Goal: Task Accomplishment & Management: Complete application form

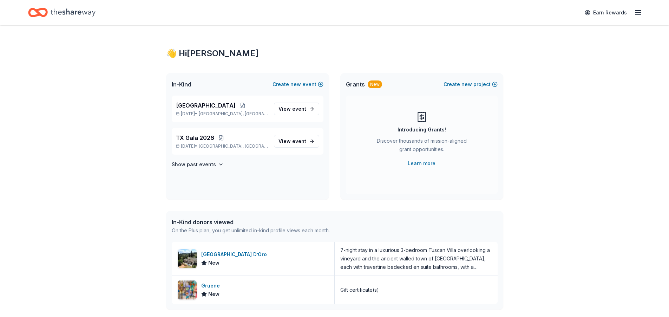
click at [639, 15] on line "button" at bounding box center [638, 15] width 6 height 0
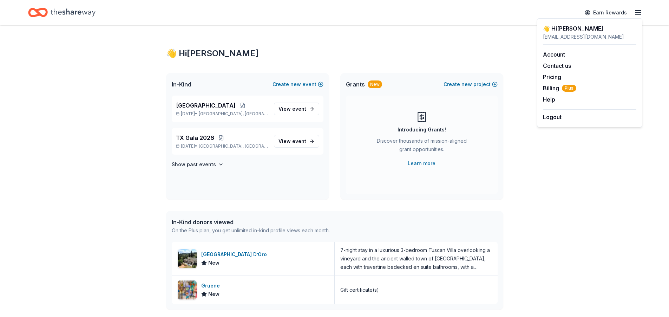
click at [80, 11] on icon "Home" at bounding box center [73, 12] width 45 height 8
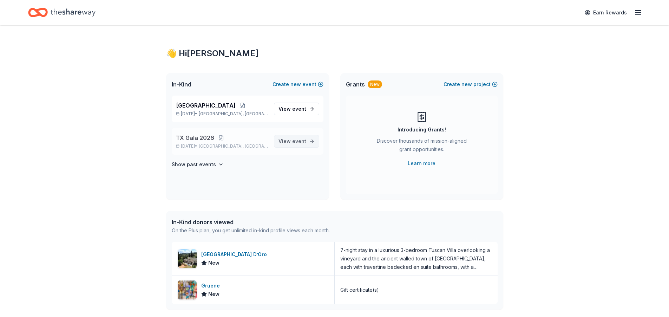
click at [292, 139] on span "event" at bounding box center [299, 141] width 14 height 6
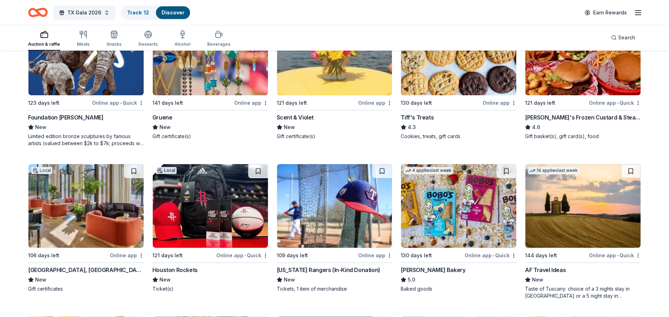
scroll to position [1077, 0]
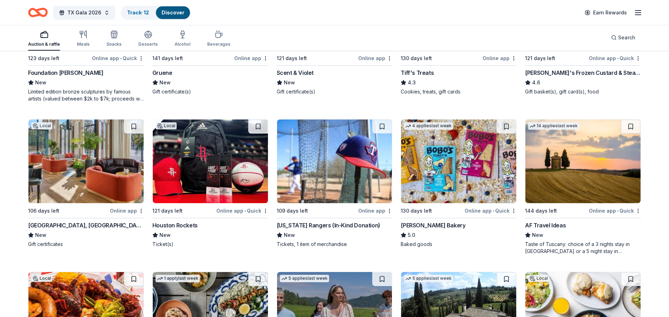
click at [59, 227] on div "Crescent Hotel, Fort Worth" at bounding box center [86, 225] width 116 height 8
click at [133, 128] on button at bounding box center [134, 126] width 20 height 14
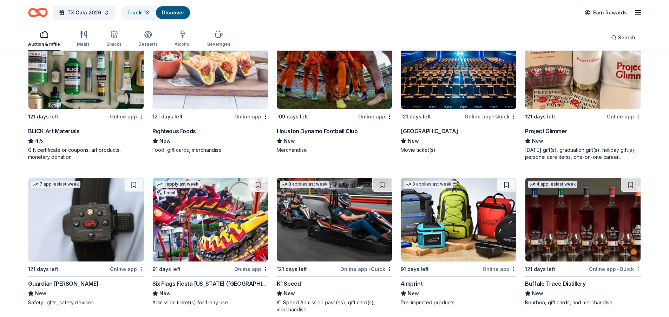
scroll to position [2267, 0]
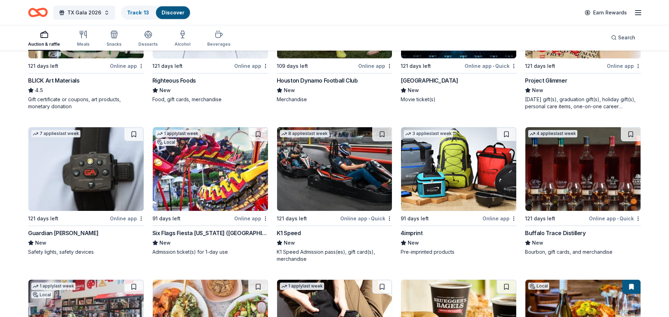
click at [315, 252] on div "K1 Speed Admission pass(es), gift card(s), merchandise" at bounding box center [335, 255] width 116 height 14
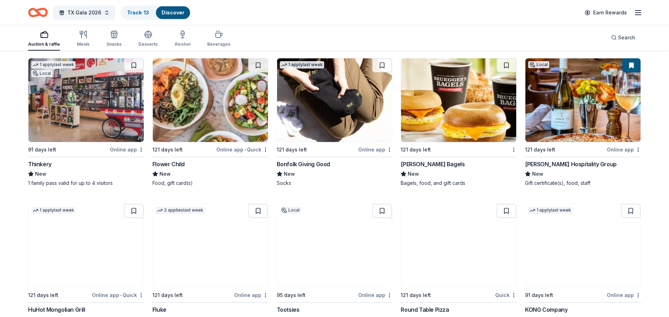
scroll to position [2472, 0]
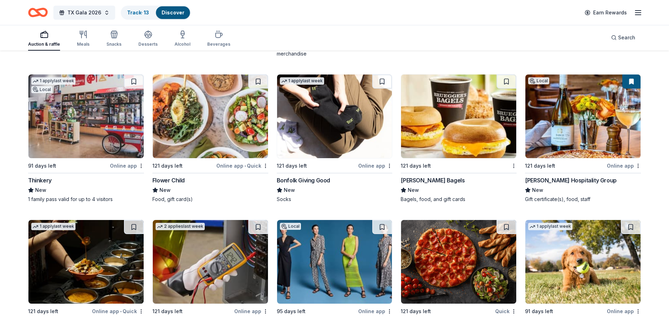
click at [631, 81] on button at bounding box center [631, 81] width 18 height 14
click at [632, 84] on button at bounding box center [631, 81] width 18 height 14
click at [633, 83] on button at bounding box center [631, 81] width 18 height 14
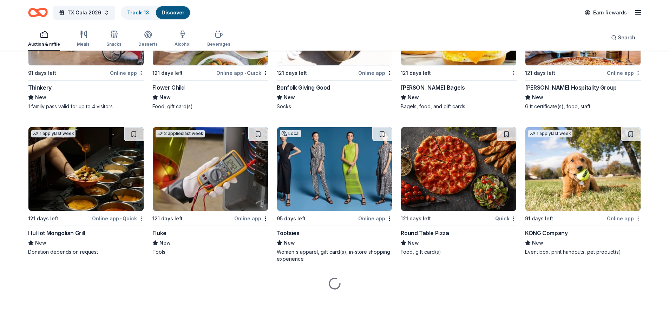
scroll to position [2566, 0]
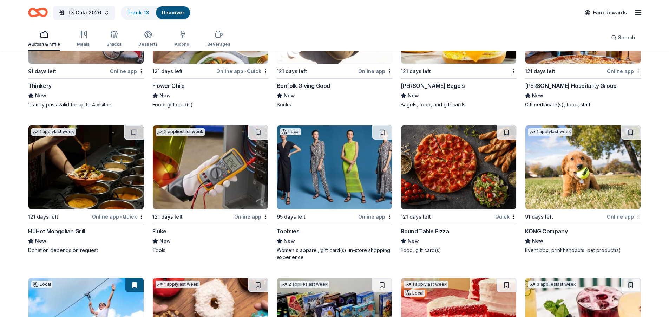
click at [328, 190] on img at bounding box center [334, 167] width 115 height 84
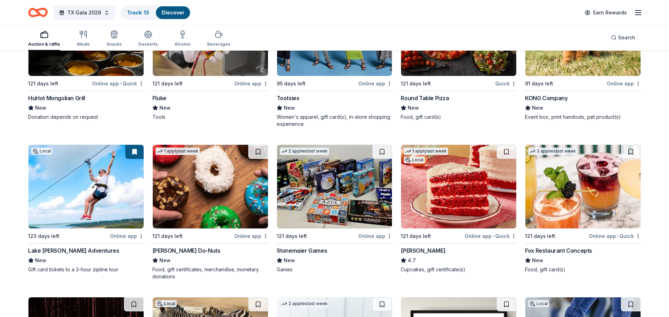
scroll to position [2464, 0]
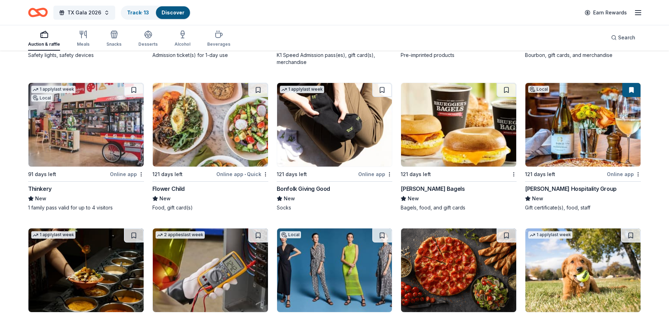
click at [631, 91] on button at bounding box center [631, 90] width 18 height 14
click at [630, 90] on button at bounding box center [631, 90] width 18 height 14
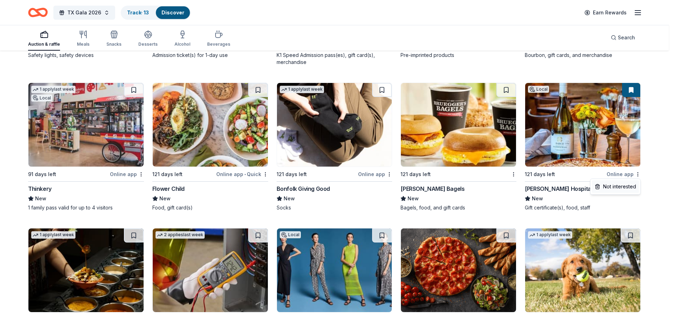
click at [622, 186] on div "Not interested" at bounding box center [615, 186] width 47 height 13
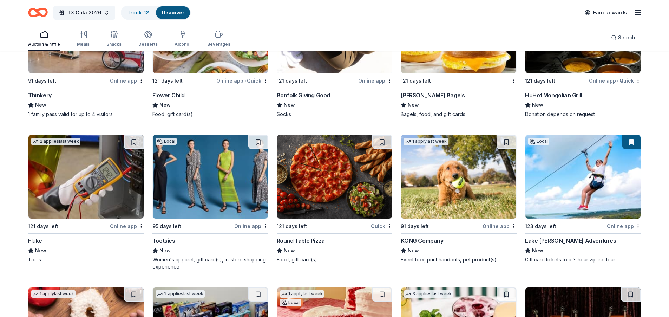
scroll to position [2557, 0]
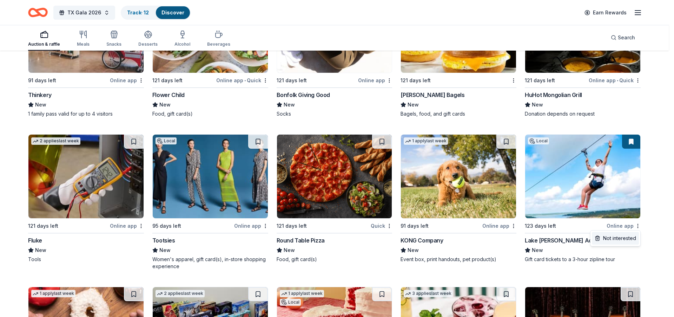
click at [627, 238] on div "Not interested" at bounding box center [615, 238] width 47 height 13
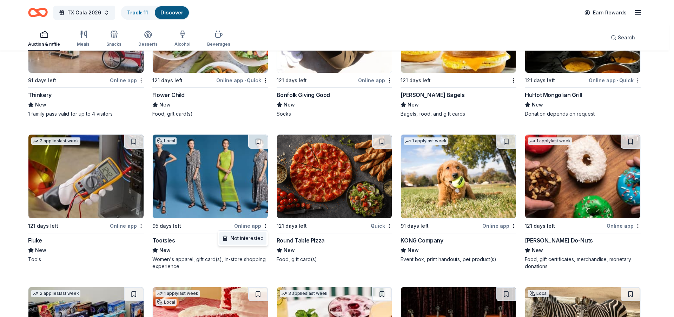
click at [250, 239] on div "Not interested" at bounding box center [242, 238] width 47 height 13
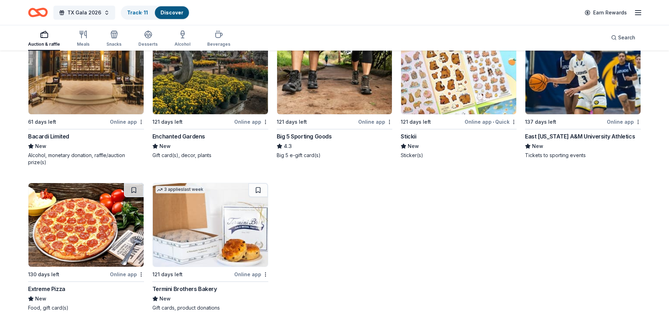
scroll to position [3467, 0]
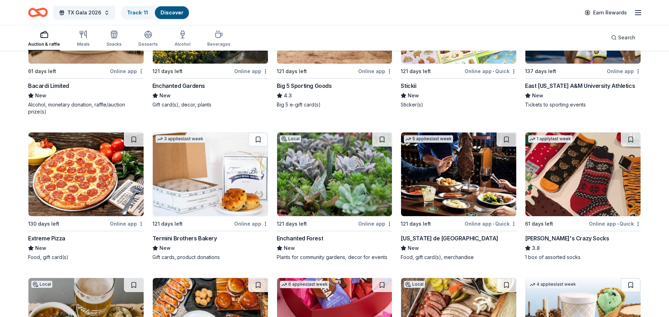
click at [325, 220] on div "121 days left" at bounding box center [317, 223] width 80 height 9
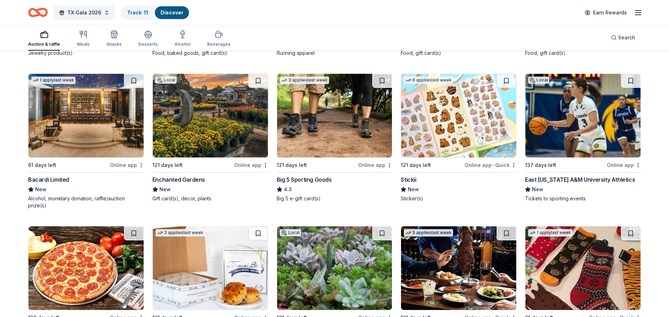
scroll to position [3374, 0]
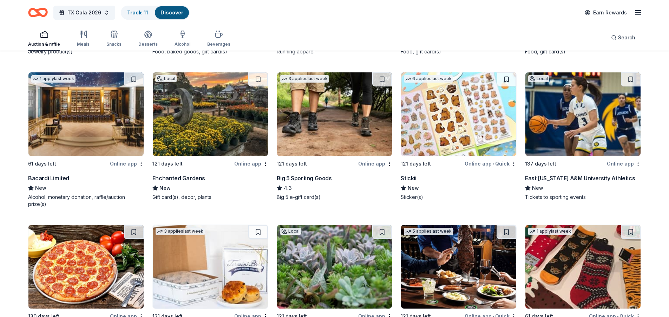
click at [211, 151] on img at bounding box center [210, 114] width 115 height 84
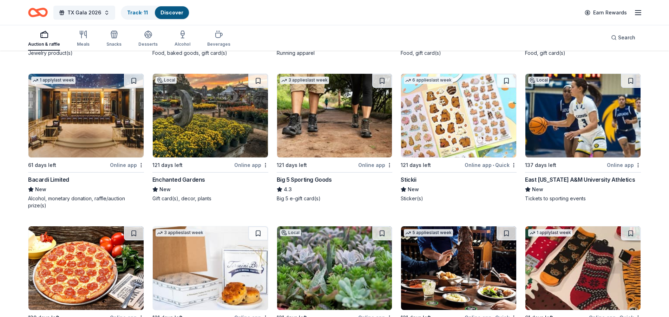
click at [194, 179] on div "Enchanted Gardens" at bounding box center [178, 179] width 53 height 8
click at [205, 146] on img at bounding box center [210, 116] width 115 height 84
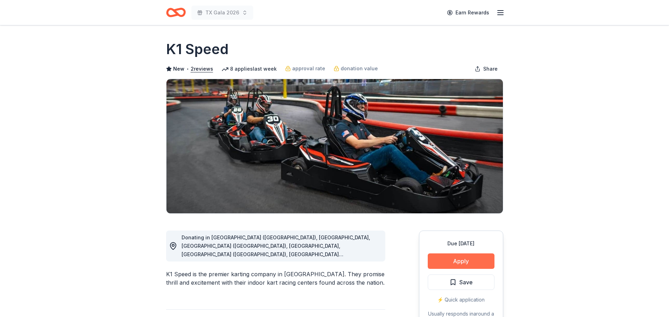
click at [476, 265] on button "Apply" at bounding box center [461, 260] width 67 height 15
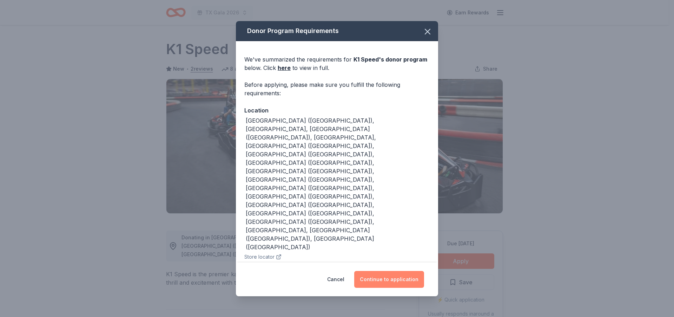
click at [385, 271] on button "Continue to application" at bounding box center [389, 279] width 70 height 17
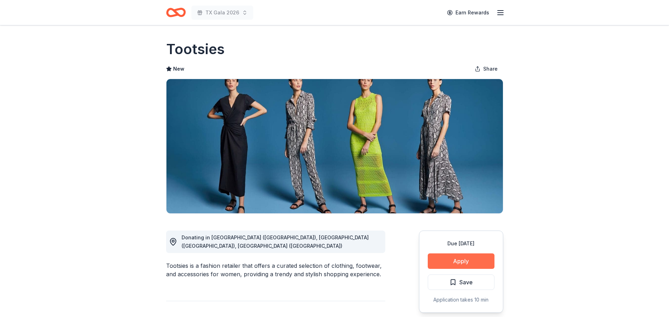
click at [472, 262] on button "Apply" at bounding box center [461, 260] width 67 height 15
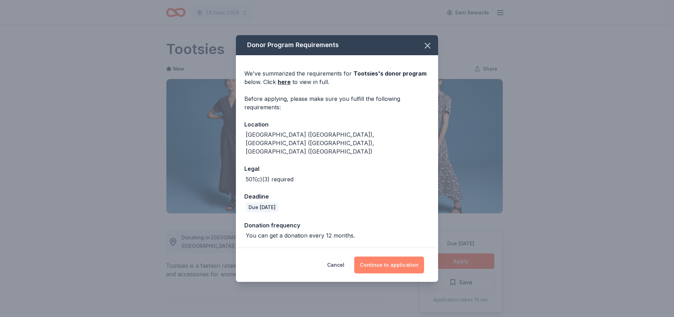
click at [388, 257] on button "Continue to application" at bounding box center [389, 264] width 70 height 17
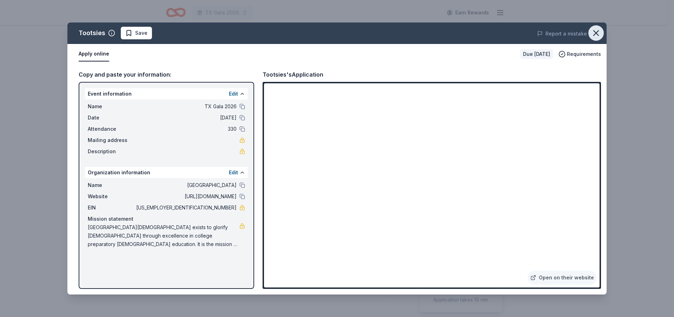
click at [600, 33] on icon "button" at bounding box center [596, 33] width 10 height 10
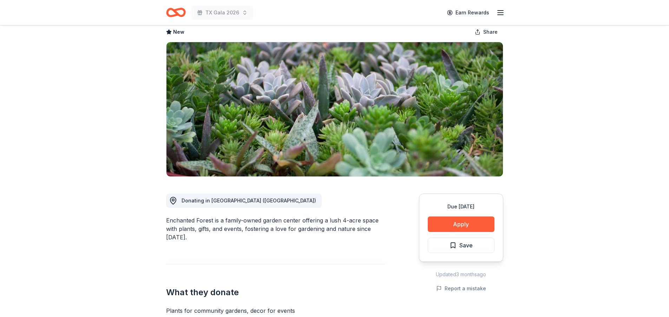
scroll to position [95, 0]
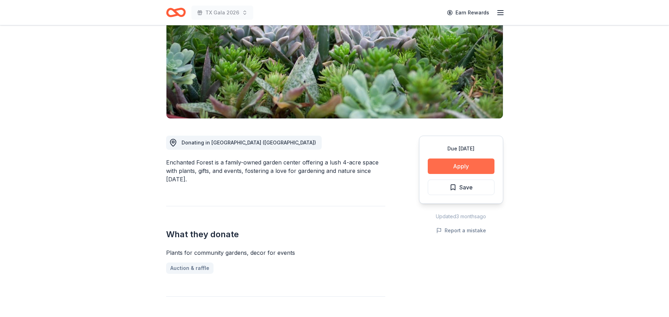
click at [462, 167] on button "Apply" at bounding box center [461, 165] width 67 height 15
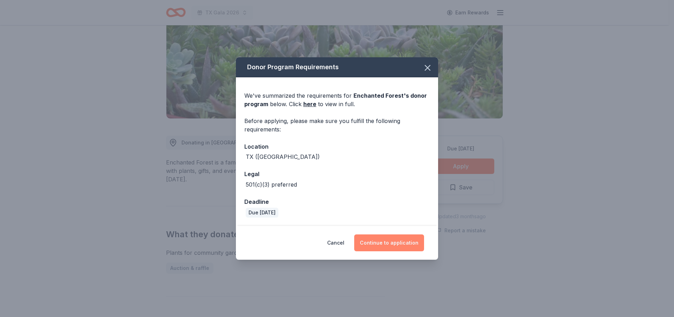
click at [386, 244] on button "Continue to application" at bounding box center [389, 242] width 70 height 17
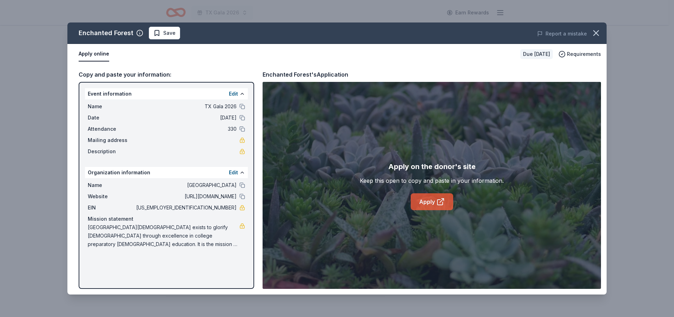
click at [422, 204] on link "Apply" at bounding box center [432, 201] width 42 height 17
click at [437, 199] on icon at bounding box center [440, 201] width 8 height 8
click at [595, 40] on button "button" at bounding box center [595, 32] width 15 height 15
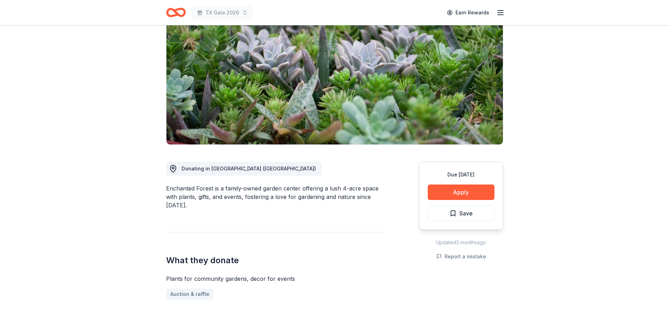
scroll to position [0, 0]
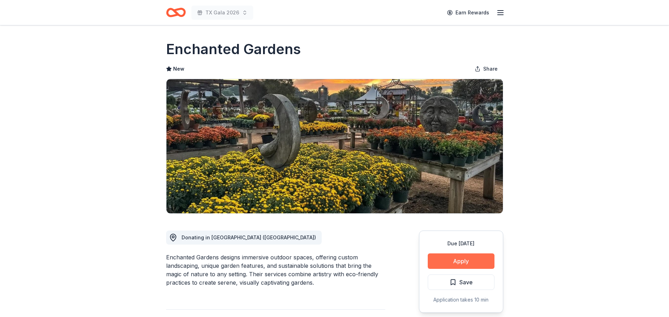
click at [473, 261] on button "Apply" at bounding box center [461, 260] width 67 height 15
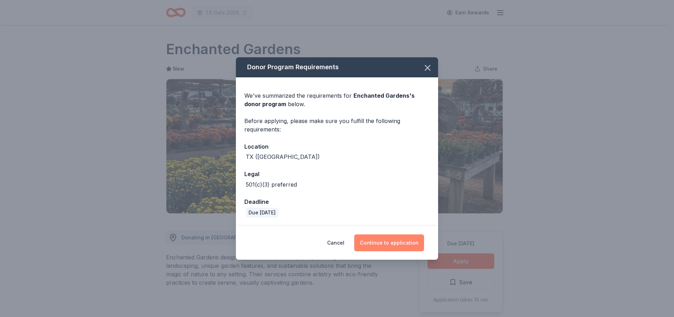
click at [394, 239] on button "Continue to application" at bounding box center [389, 242] width 70 height 17
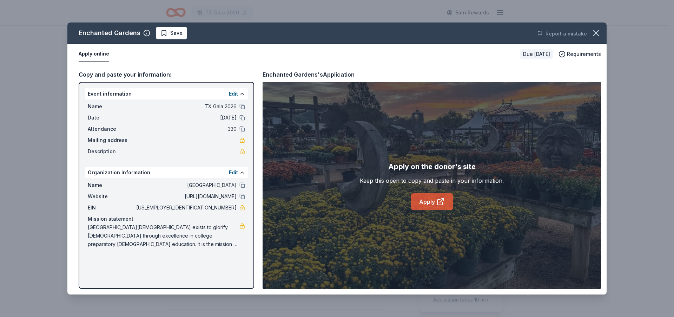
click at [427, 204] on link "Apply" at bounding box center [432, 201] width 42 height 17
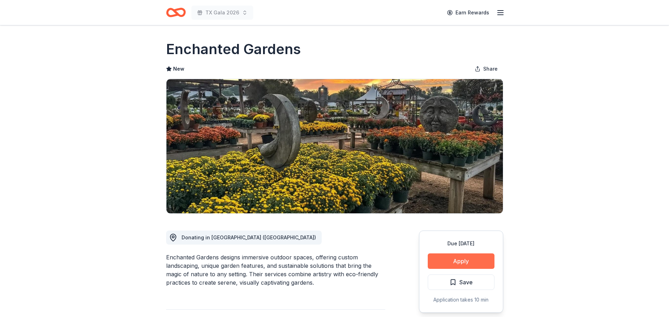
click at [461, 262] on button "Apply" at bounding box center [461, 260] width 67 height 15
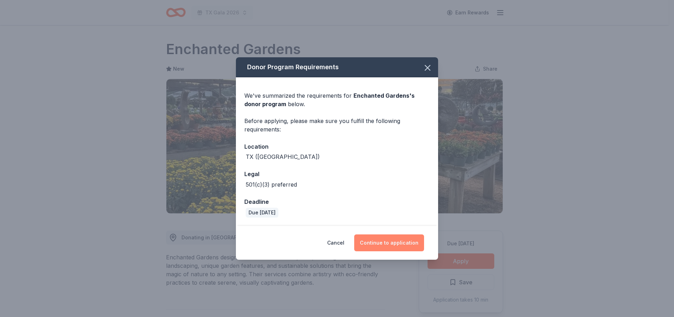
click at [392, 243] on button "Continue to application" at bounding box center [389, 242] width 70 height 17
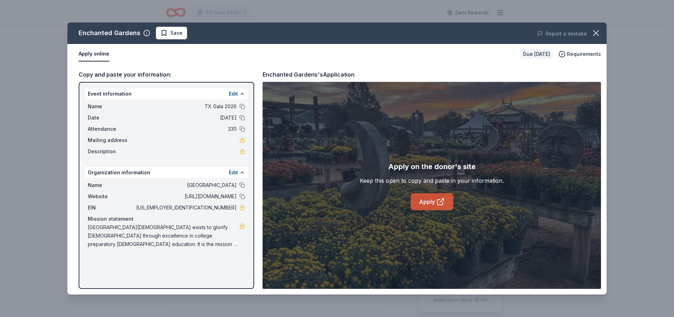
click at [433, 200] on link "Apply" at bounding box center [432, 201] width 42 height 17
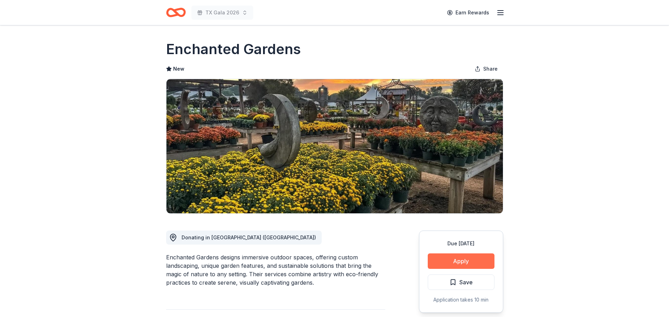
click at [466, 262] on button "Apply" at bounding box center [461, 260] width 67 height 15
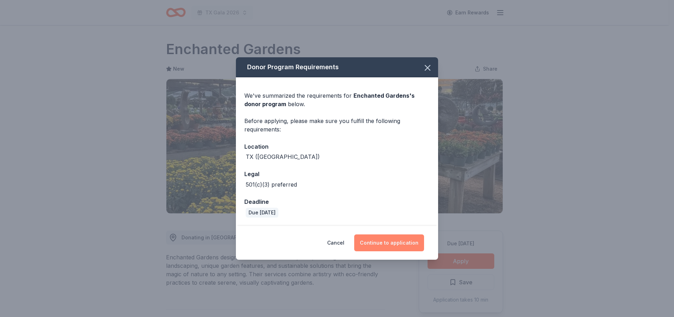
click at [391, 241] on button "Continue to application" at bounding box center [389, 242] width 70 height 17
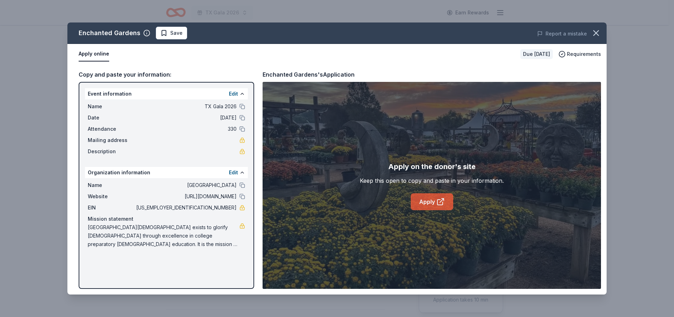
click at [426, 203] on link "Apply" at bounding box center [432, 201] width 42 height 17
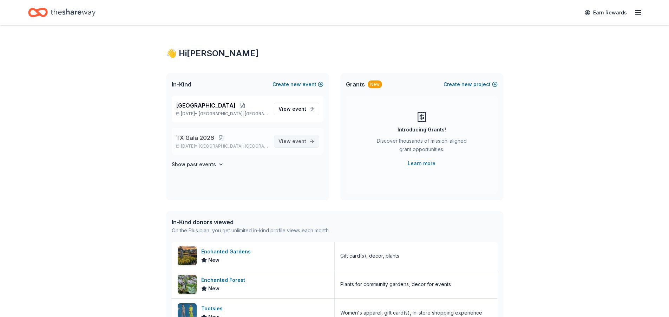
click at [299, 138] on span "event" at bounding box center [299, 141] width 14 height 6
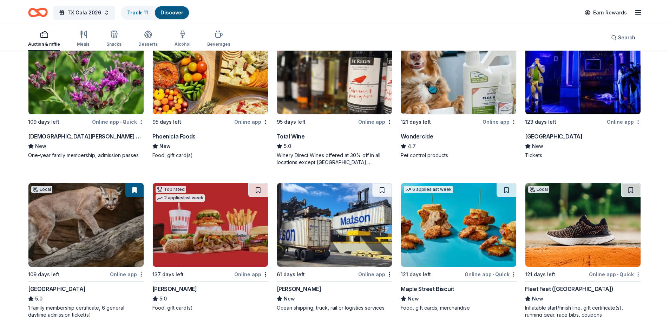
scroll to position [543, 0]
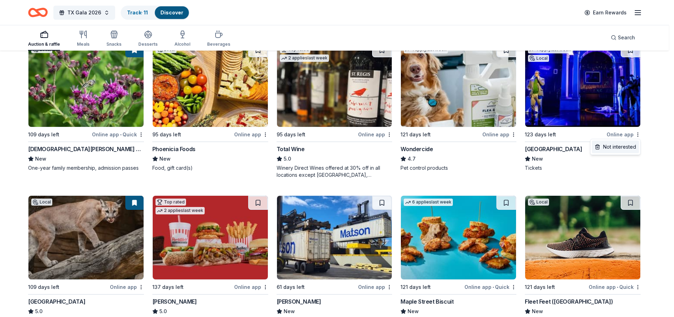
click at [624, 148] on div "Not interested" at bounding box center [615, 146] width 47 height 13
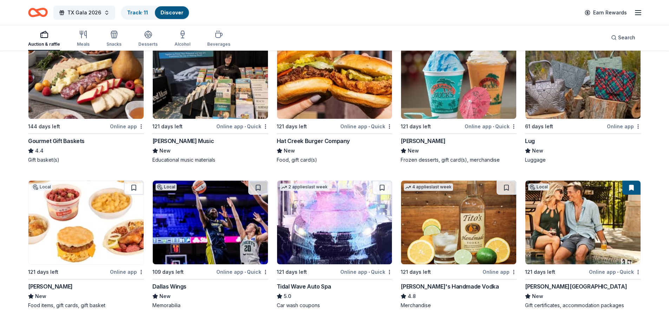
scroll to position [1459, 0]
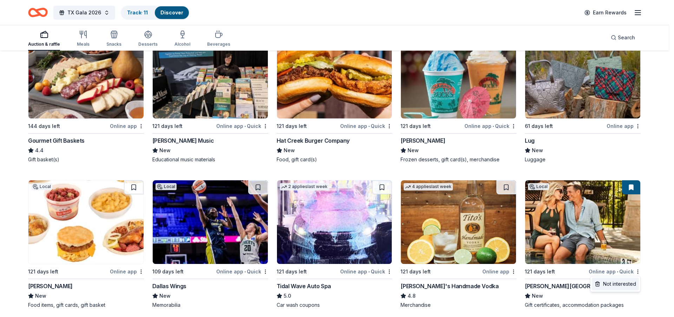
click at [620, 283] on div "Not interested" at bounding box center [615, 283] width 47 height 13
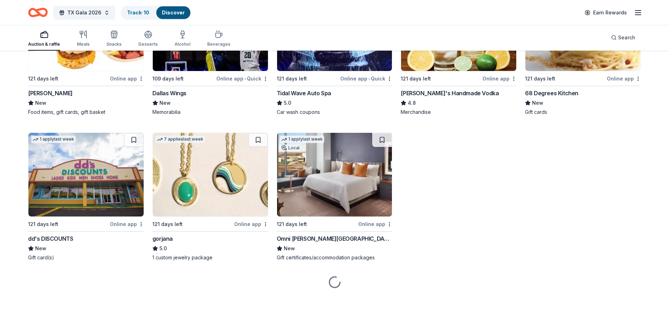
scroll to position [1652, 0]
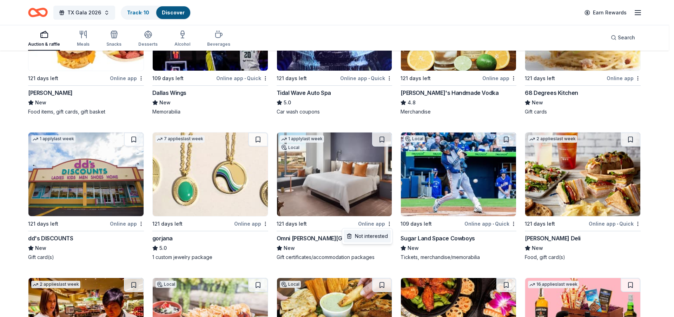
click at [376, 236] on div "Not interested" at bounding box center [367, 236] width 47 height 13
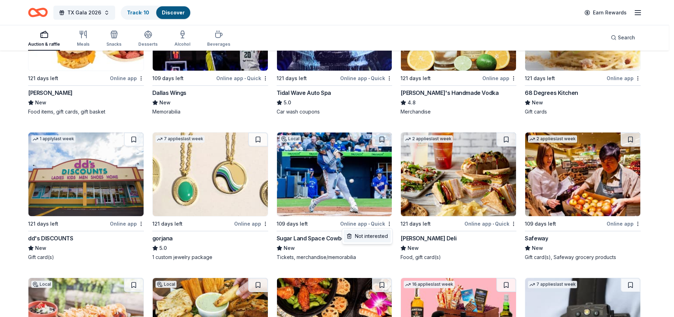
click at [376, 235] on div "Not interested" at bounding box center [367, 236] width 47 height 13
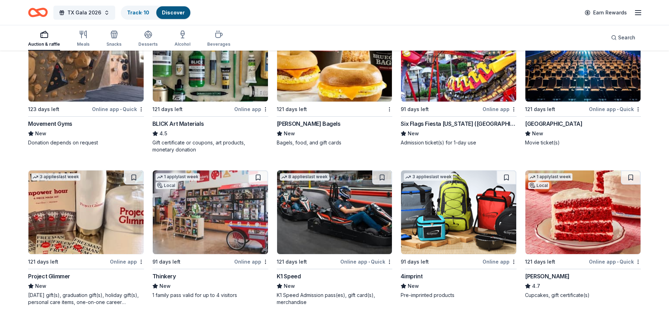
scroll to position [2070, 0]
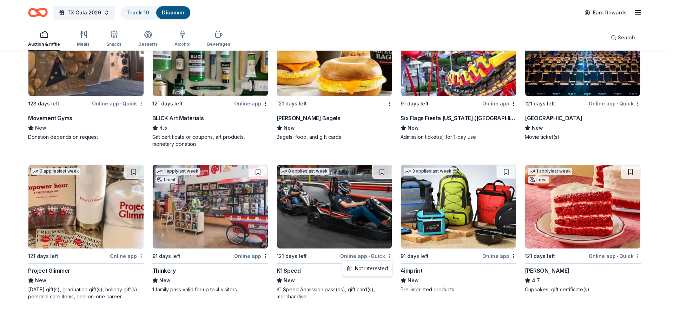
click at [381, 267] on div "Not interested" at bounding box center [367, 268] width 47 height 13
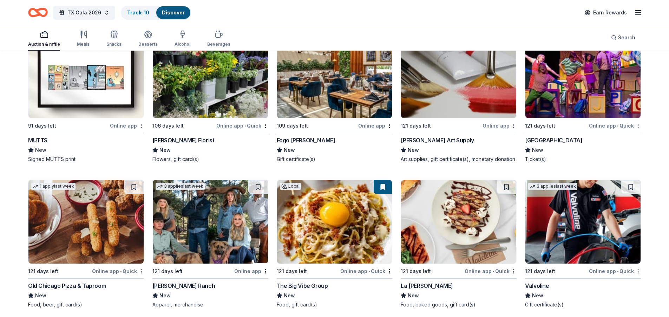
scroll to position [2810, 0]
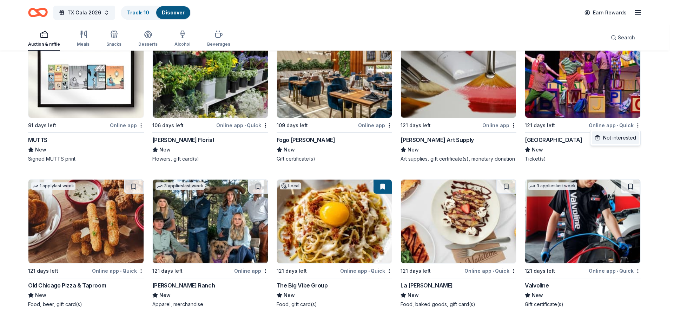
click at [625, 138] on div "Not interested" at bounding box center [615, 137] width 47 height 13
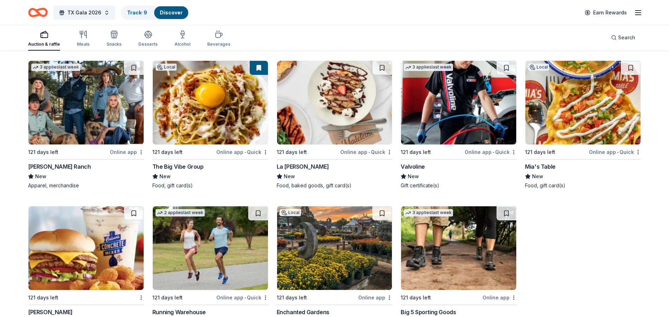
scroll to position [2934, 0]
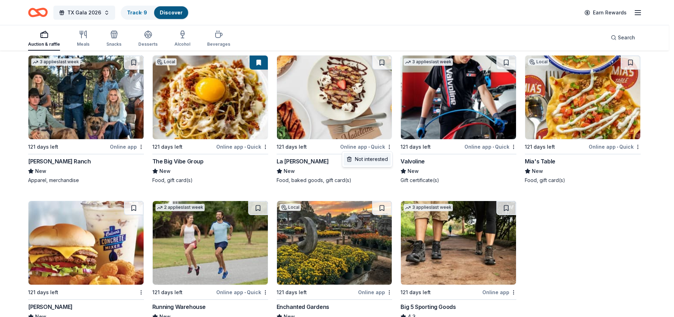
click at [380, 160] on div "Not interested" at bounding box center [367, 159] width 47 height 13
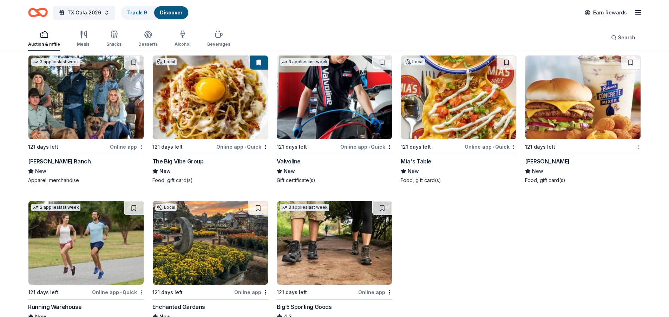
click at [77, 121] on img at bounding box center [85, 97] width 115 height 84
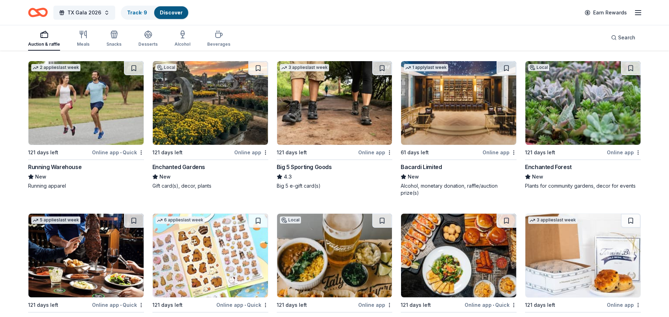
scroll to position [3088, 0]
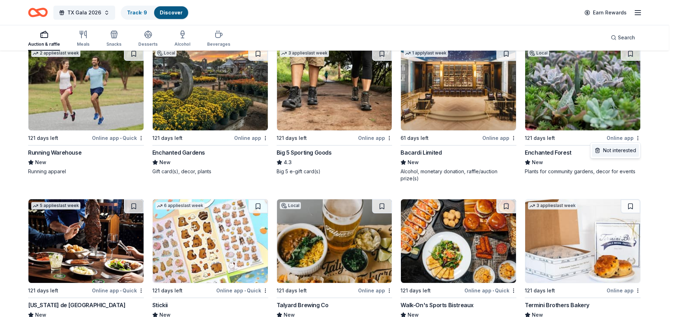
click at [621, 151] on div "Not interested" at bounding box center [615, 150] width 47 height 13
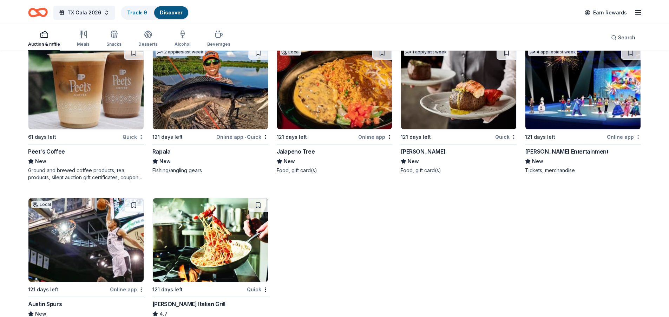
scroll to position [3845, 0]
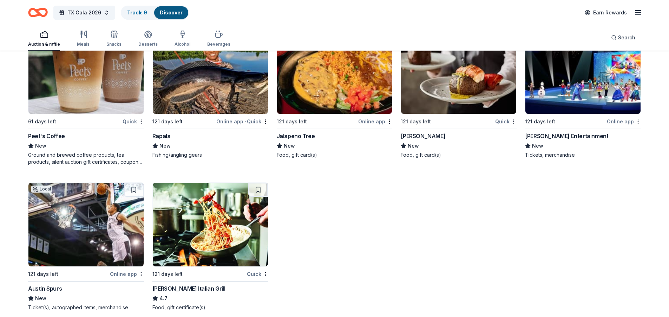
click at [555, 136] on div "Feld Entertainment" at bounding box center [566, 136] width 83 height 8
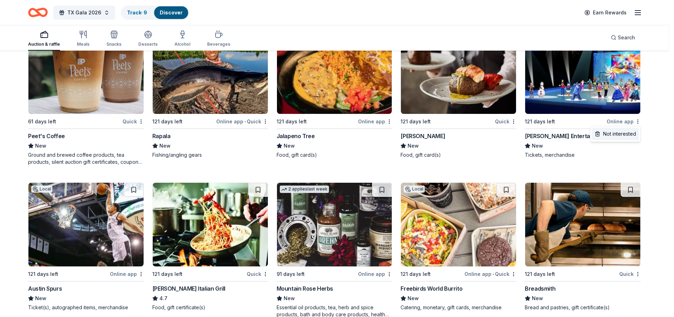
click at [619, 134] on div "Not interested" at bounding box center [615, 133] width 47 height 13
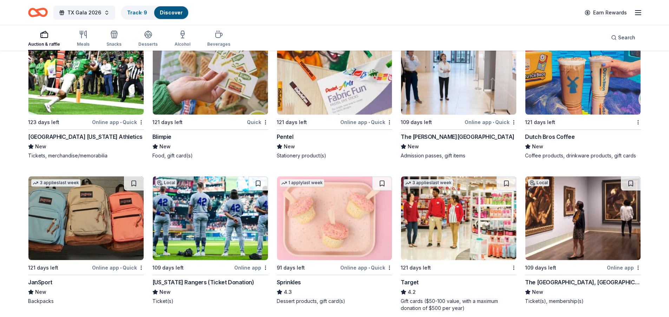
scroll to position [4615, 0]
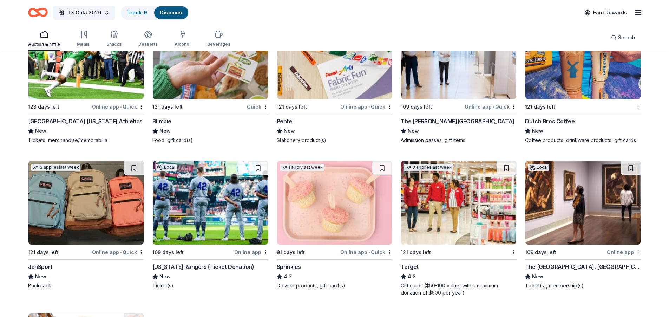
click at [457, 271] on div "Target 4.2 Gift cards ($50-100 value, with a maximum donation of $500 per year)" at bounding box center [459, 279] width 116 height 34
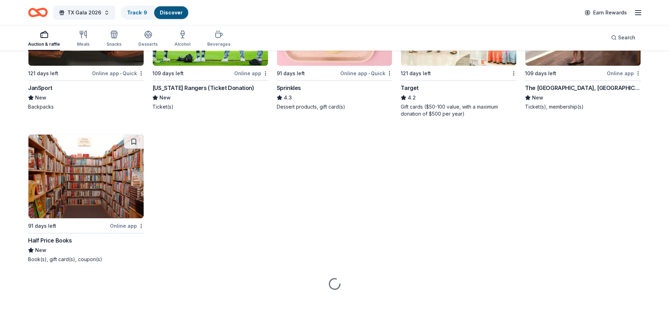
scroll to position [4796, 0]
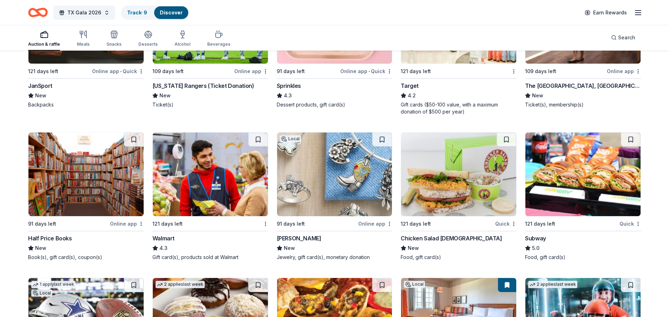
click at [442, 237] on div "Chicken Salad Chick" at bounding box center [451, 238] width 101 height 8
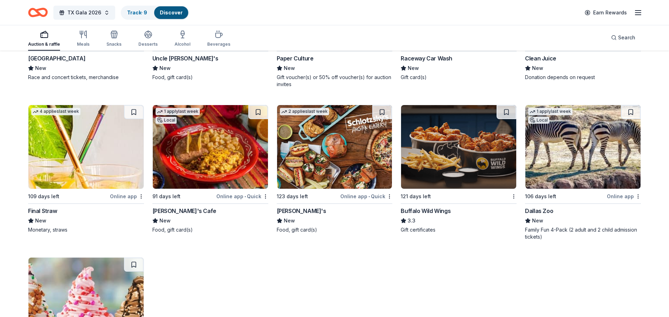
scroll to position [5587, 0]
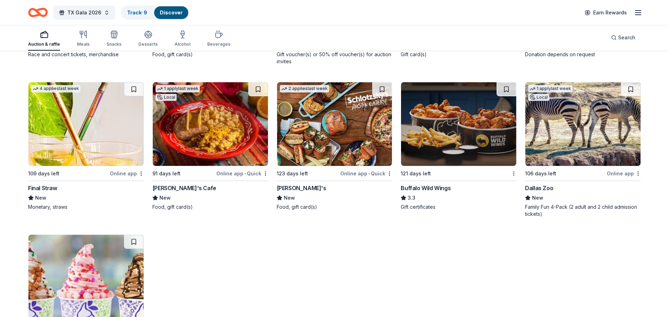
click at [552, 152] on img at bounding box center [582, 124] width 115 height 84
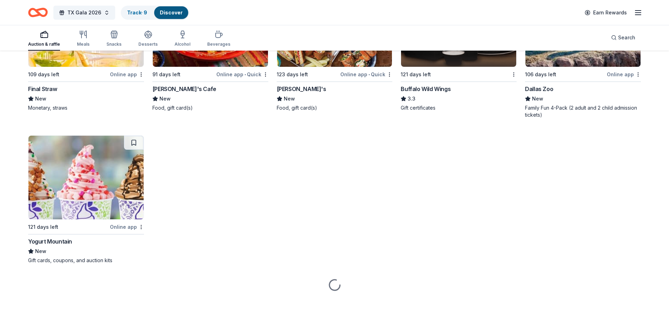
scroll to position [5689, 0]
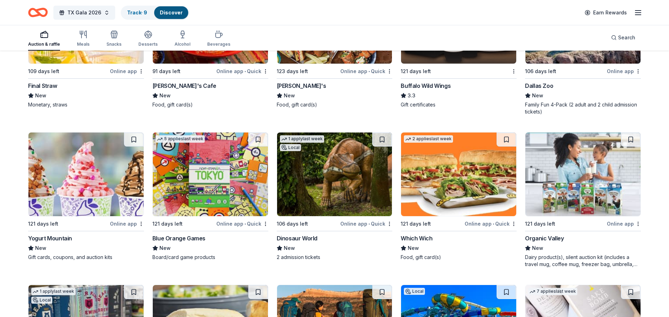
click at [321, 228] on div "1 apply last week Local 106 days left Online app • Quick Dinosaur World New 2 a…" at bounding box center [335, 196] width 116 height 128
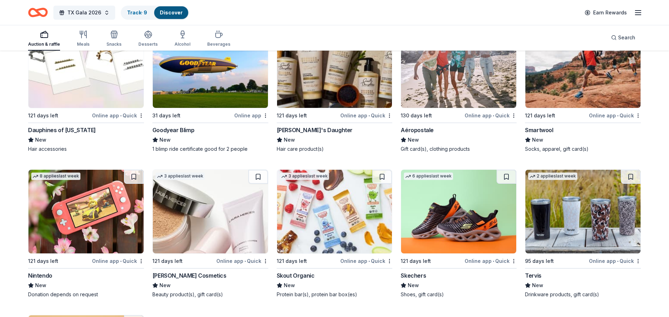
scroll to position [7616, 0]
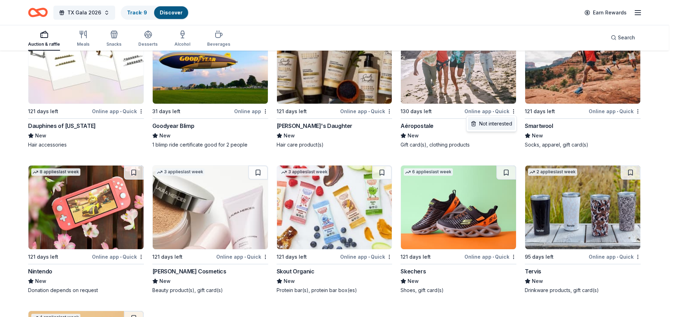
click at [506, 125] on div "Not interested" at bounding box center [491, 123] width 47 height 13
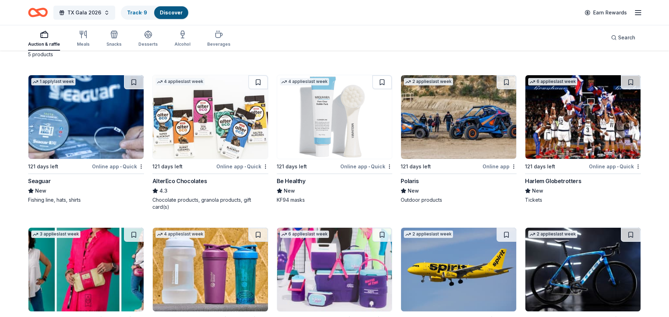
scroll to position [6712, 0]
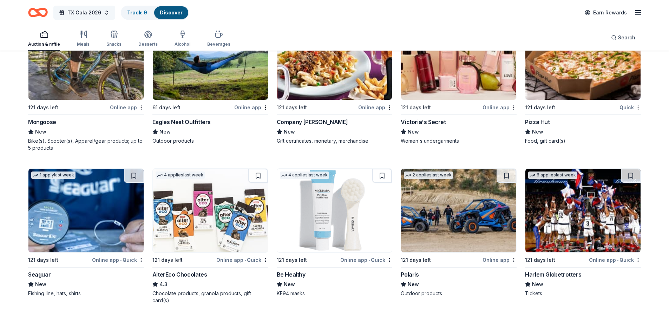
click at [104, 13] on button "TX Gala 2026" at bounding box center [84, 13] width 62 height 14
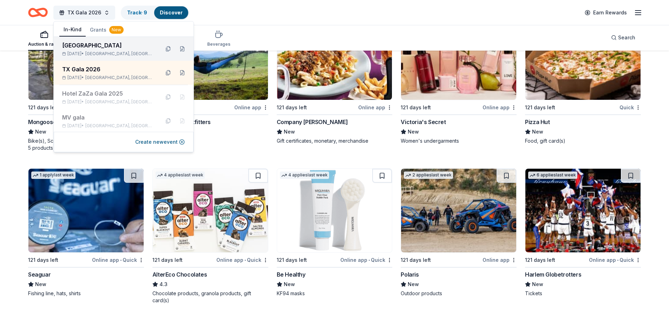
click at [95, 48] on div "Fort Worth" at bounding box center [108, 45] width 92 height 8
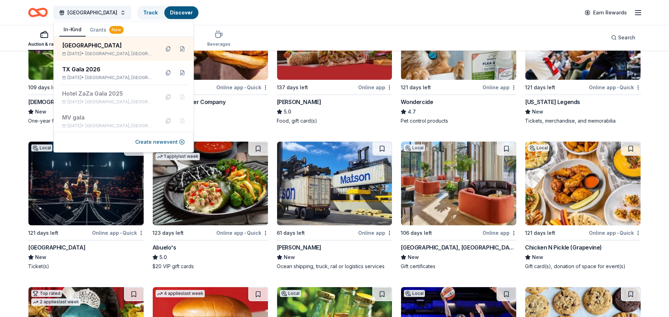
scroll to position [595, 0]
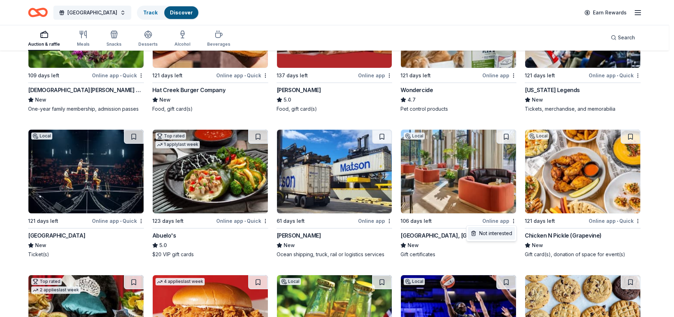
click at [504, 232] on div "Not interested" at bounding box center [491, 233] width 47 height 13
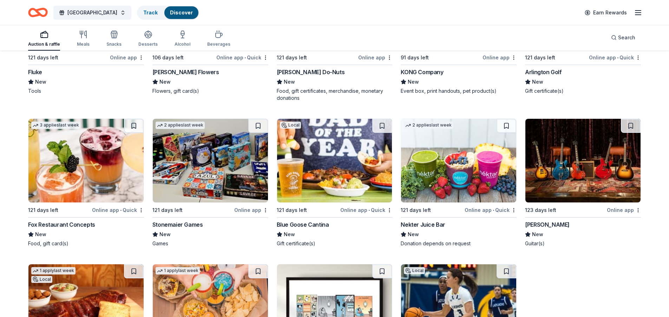
scroll to position [2720, 0]
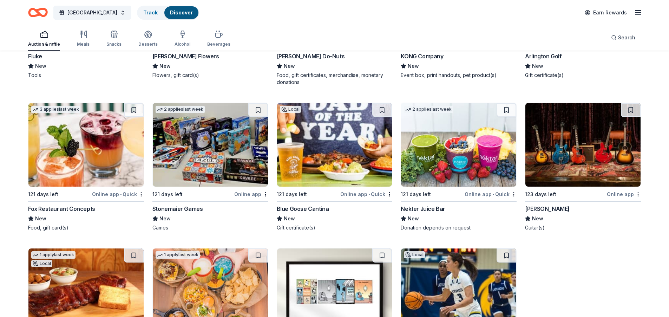
click at [576, 197] on div "123 days left" at bounding box center [565, 194] width 80 height 9
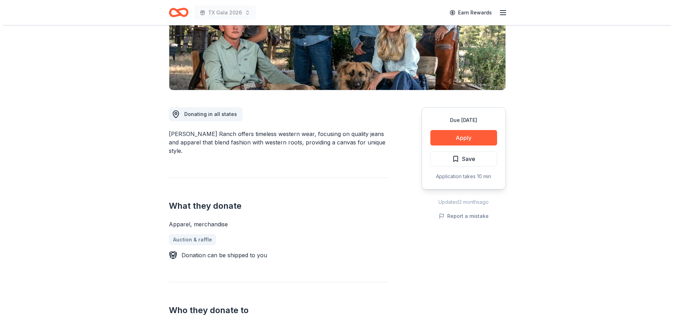
scroll to position [125, 0]
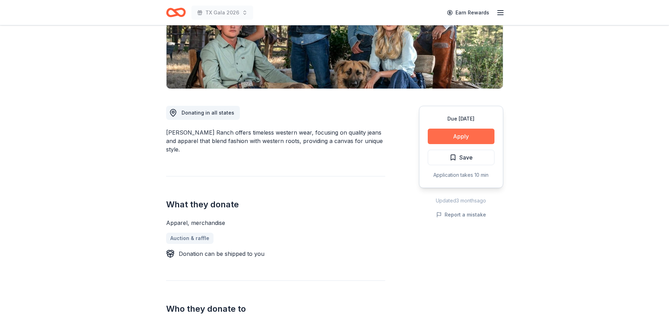
click at [462, 140] on button "Apply" at bounding box center [461, 135] width 67 height 15
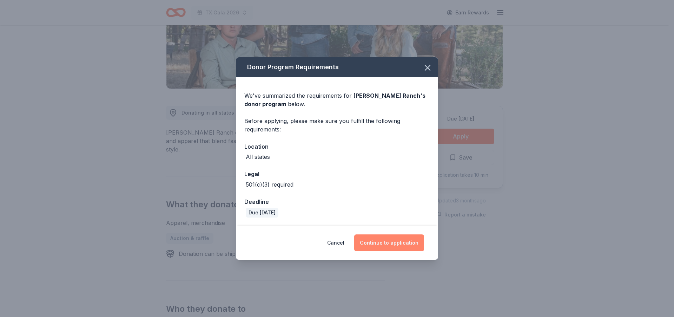
click at [402, 241] on button "Continue to application" at bounding box center [389, 242] width 70 height 17
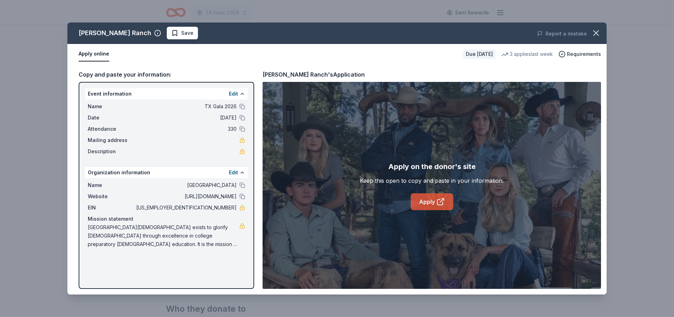
click at [429, 204] on link "Apply" at bounding box center [432, 201] width 42 height 17
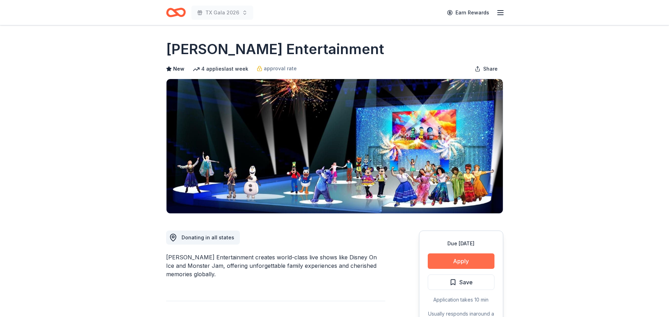
click at [466, 266] on button "Apply" at bounding box center [461, 260] width 67 height 15
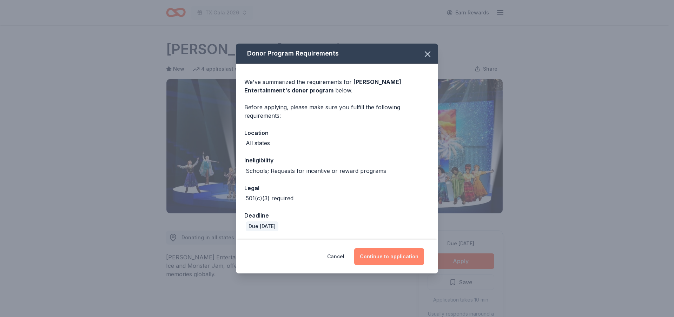
click at [399, 255] on button "Continue to application" at bounding box center [389, 256] width 70 height 17
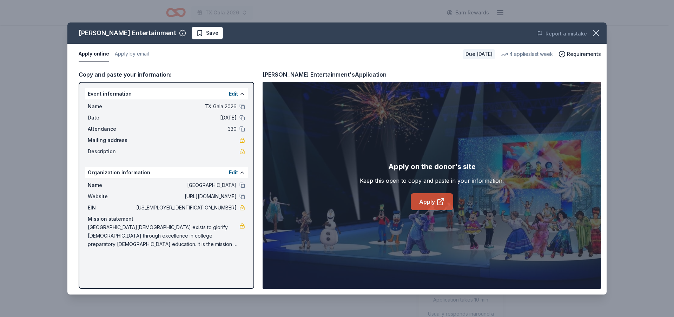
click at [431, 204] on link "Apply" at bounding box center [432, 201] width 42 height 17
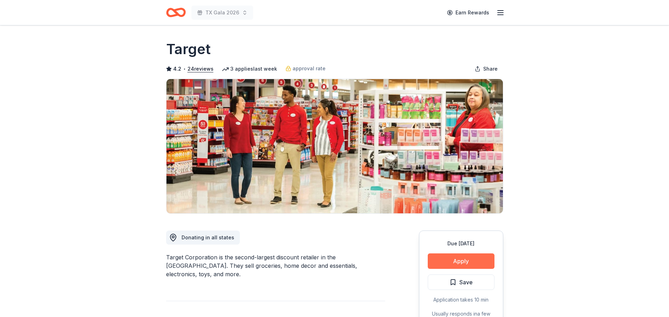
click at [470, 257] on button "Apply" at bounding box center [461, 260] width 67 height 15
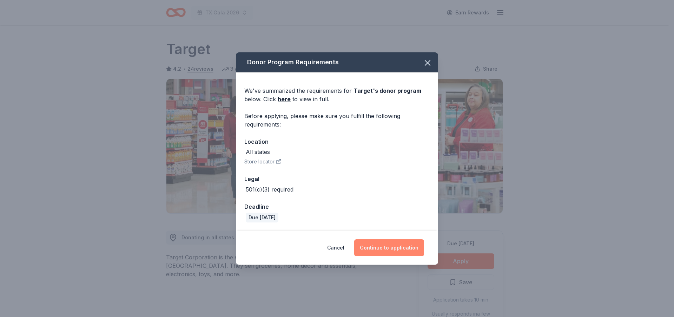
click at [388, 248] on button "Continue to application" at bounding box center [389, 247] width 70 height 17
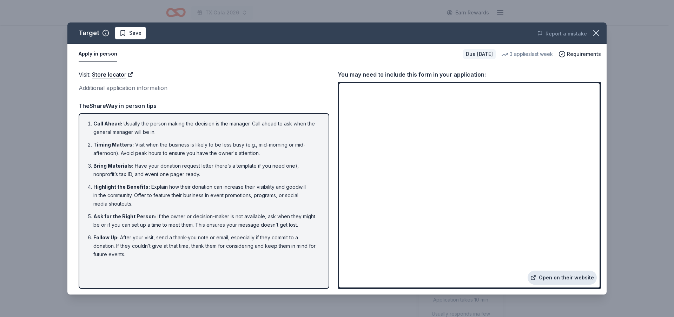
click at [557, 276] on link "Open on their website" at bounding box center [562, 277] width 69 height 14
click at [599, 34] on icon "button" at bounding box center [596, 33] width 10 height 10
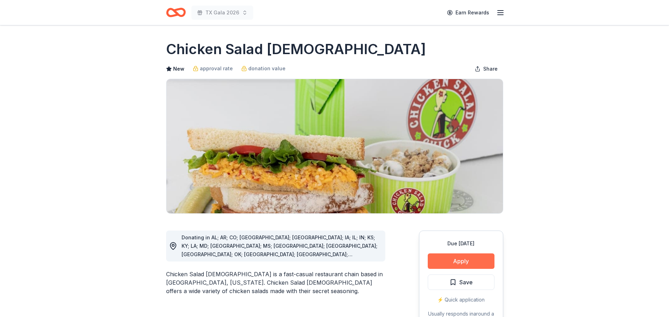
click at [466, 261] on button "Apply" at bounding box center [461, 260] width 67 height 15
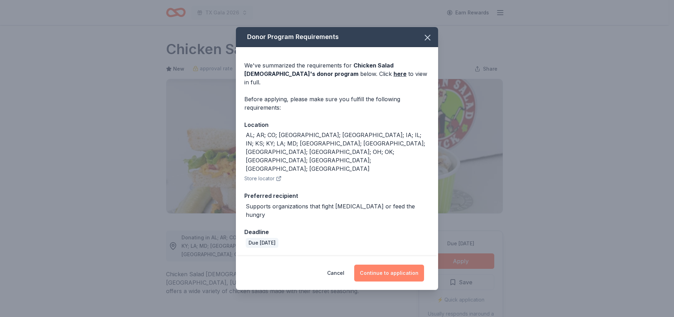
click at [382, 264] on button "Continue to application" at bounding box center [389, 272] width 70 height 17
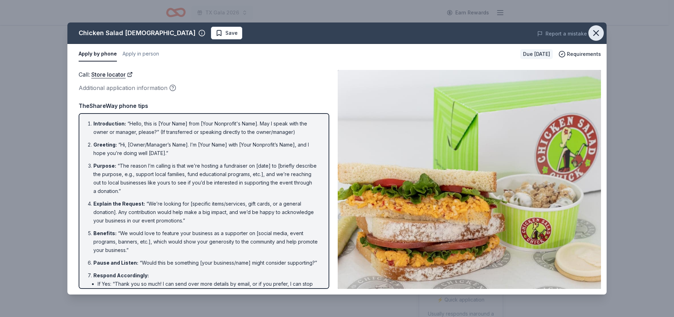
click at [596, 37] on icon "button" at bounding box center [596, 33] width 10 height 10
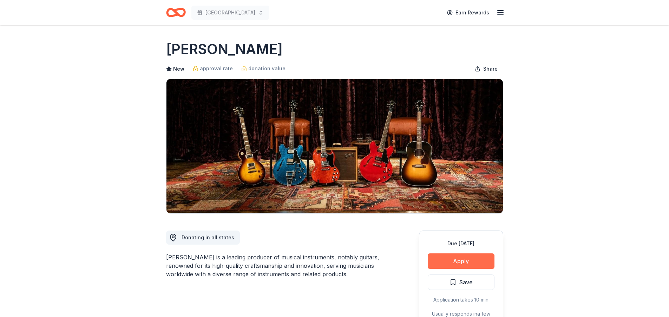
click at [466, 262] on button "Apply" at bounding box center [461, 260] width 67 height 15
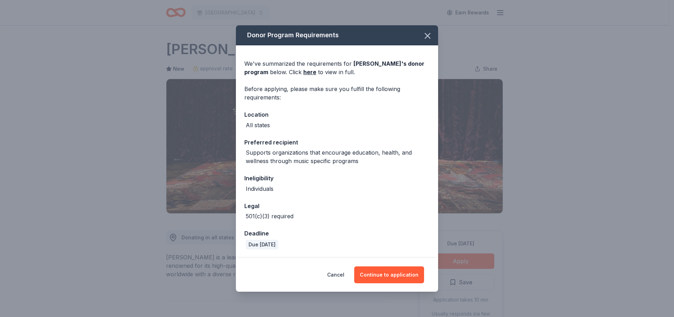
click at [396, 283] on div "Cancel Continue to application" at bounding box center [337, 275] width 202 height 34
click at [387, 273] on button "Continue to application" at bounding box center [389, 274] width 70 height 17
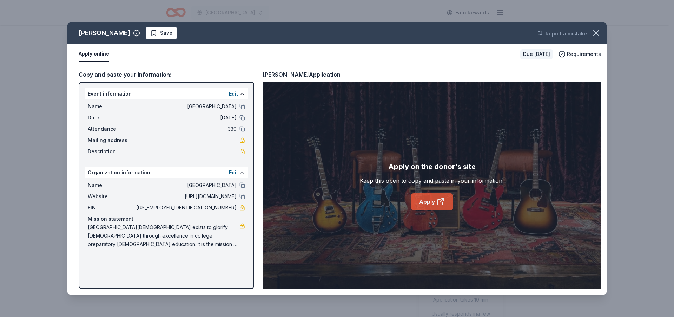
click at [428, 200] on link "Apply" at bounding box center [432, 201] width 42 height 17
